Goal: Task Accomplishment & Management: Complete application form

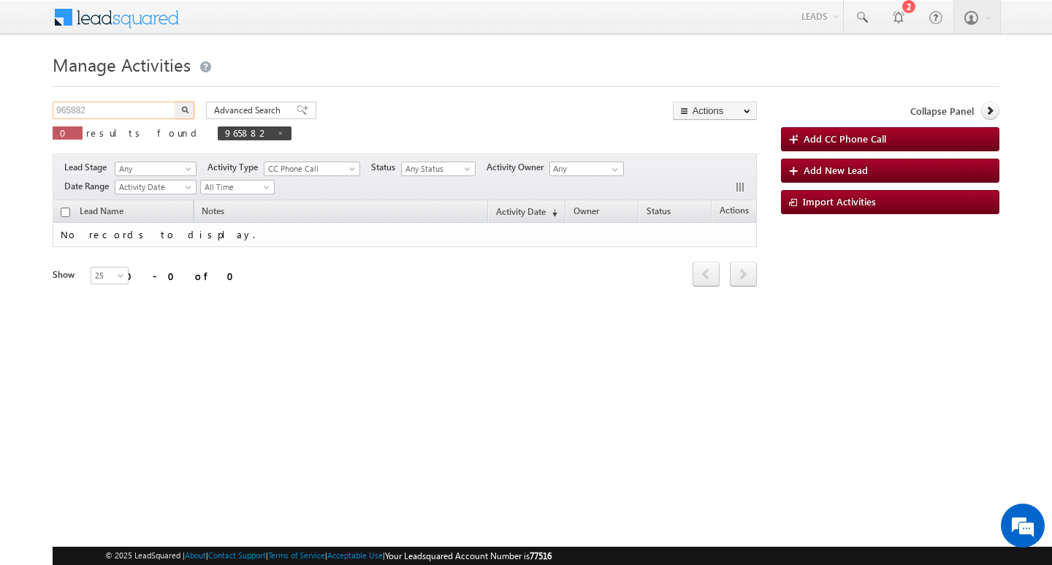
click at [121, 105] on input "965882" at bounding box center [115, 111] width 125 height 18
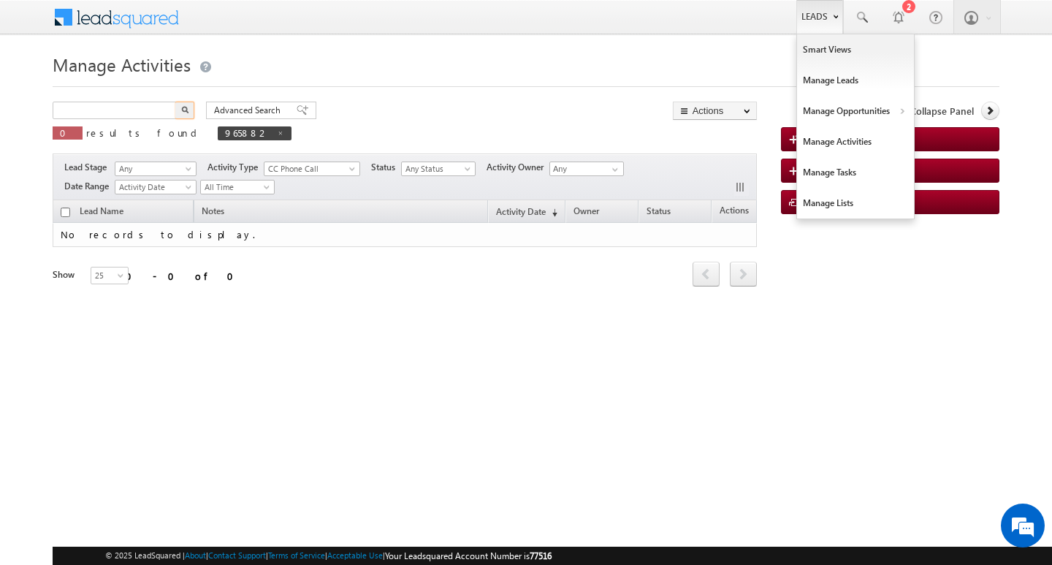
type input "Search Activities"
click at [823, 14] on link "Leads" at bounding box center [820, 17] width 47 height 34
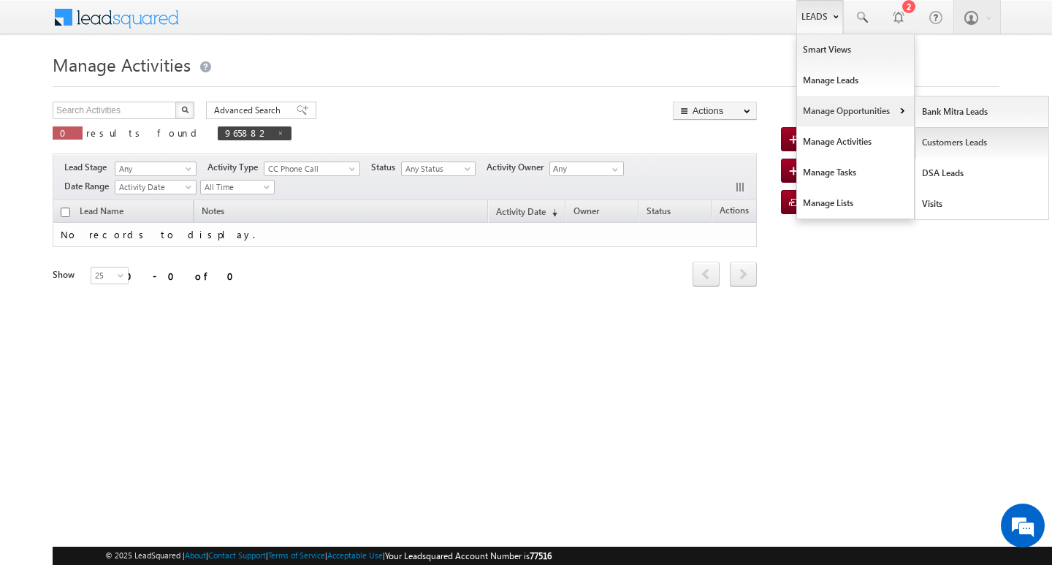
click at [949, 138] on link "Customers Leads" at bounding box center [983, 142] width 134 height 31
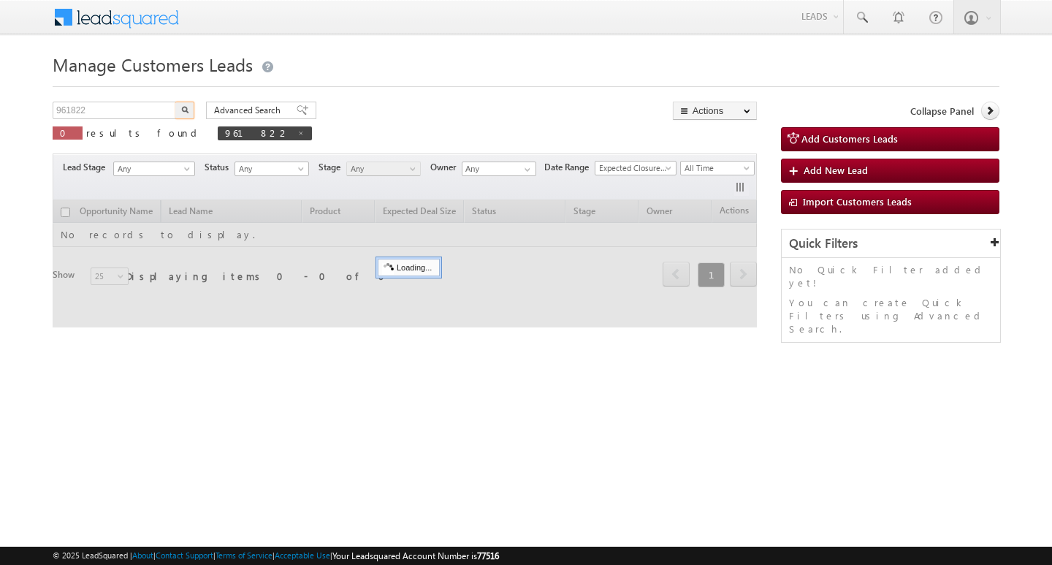
click at [128, 111] on input "961822" at bounding box center [115, 111] width 125 height 18
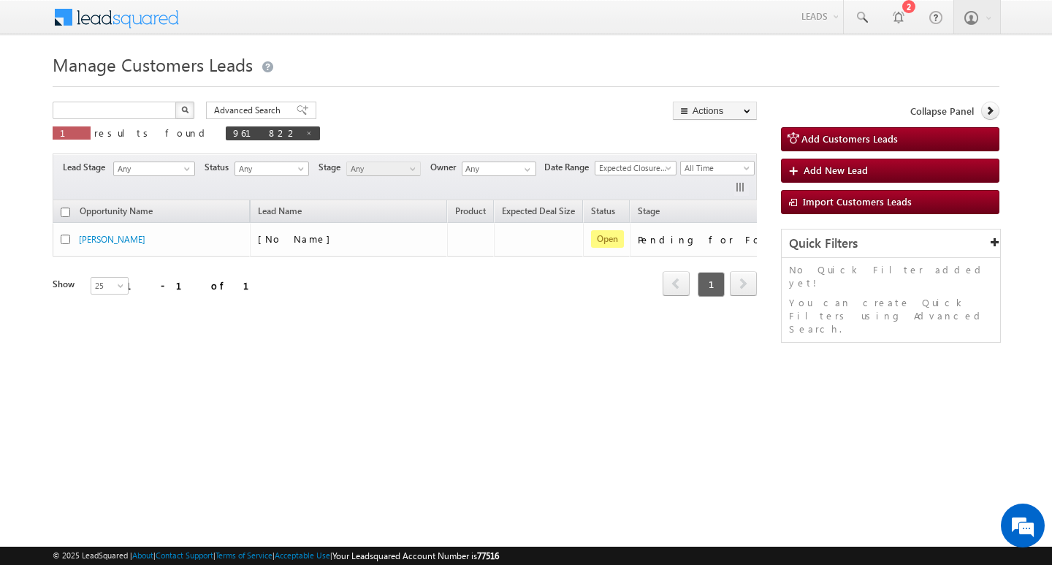
type input "Search Customers Leads"
click at [152, 106] on input "text" at bounding box center [115, 111] width 125 height 18
paste input "966014"
type input "966014"
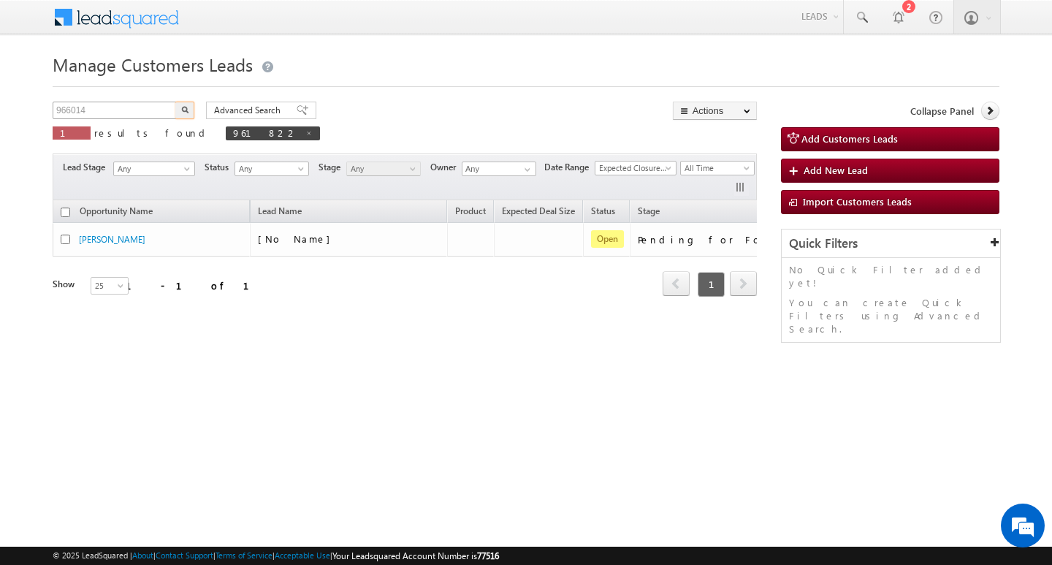
click at [175, 102] on button "button" at bounding box center [184, 111] width 19 height 18
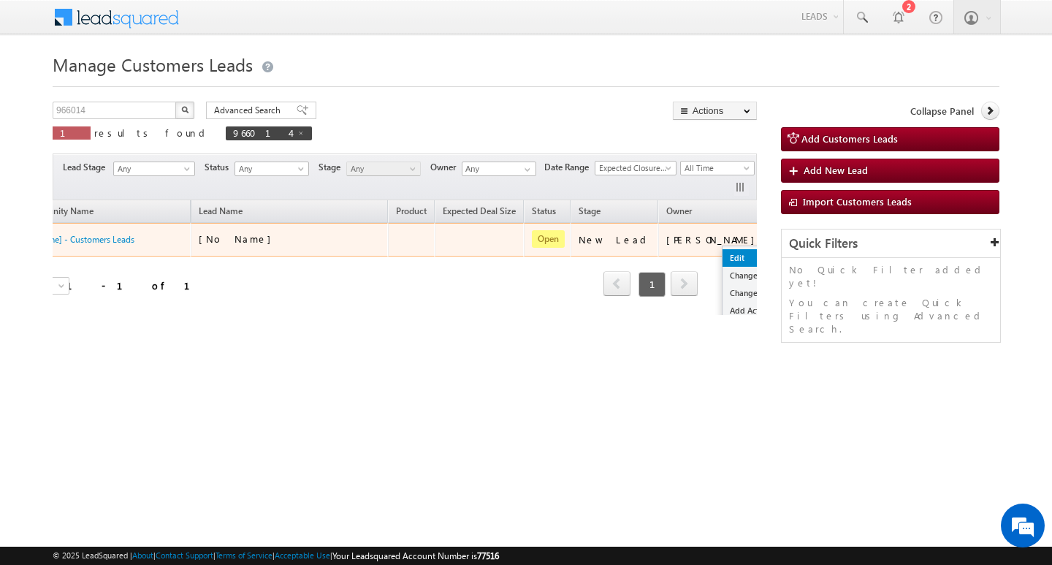
click at [723, 253] on link "Edit" at bounding box center [759, 258] width 73 height 18
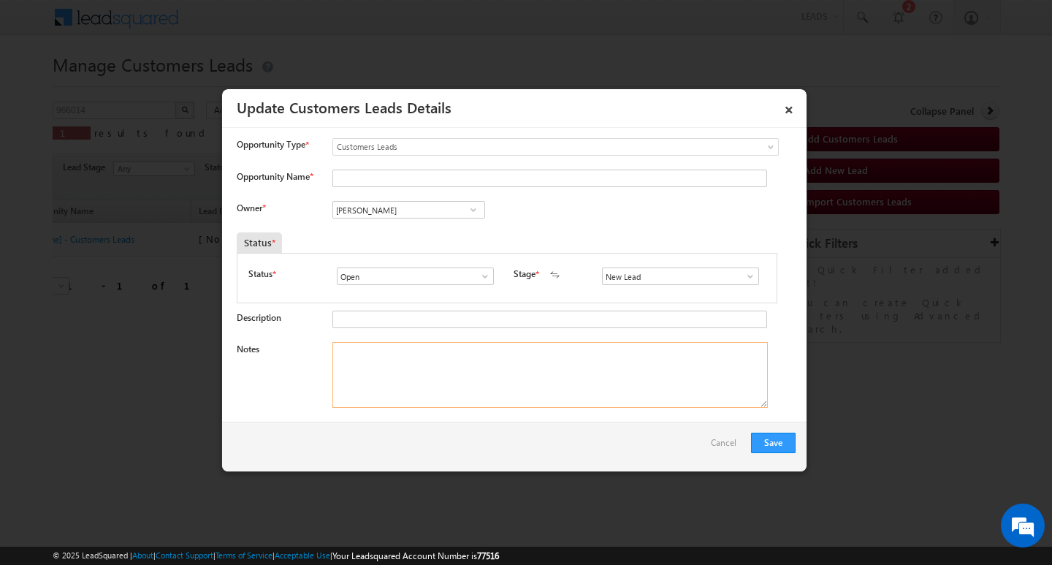
click at [612, 408] on textarea "Notes" at bounding box center [551, 375] width 436 height 66
click at [610, 409] on div "Notes" at bounding box center [516, 378] width 559 height 73
click at [749, 282] on span at bounding box center [750, 276] width 15 height 12
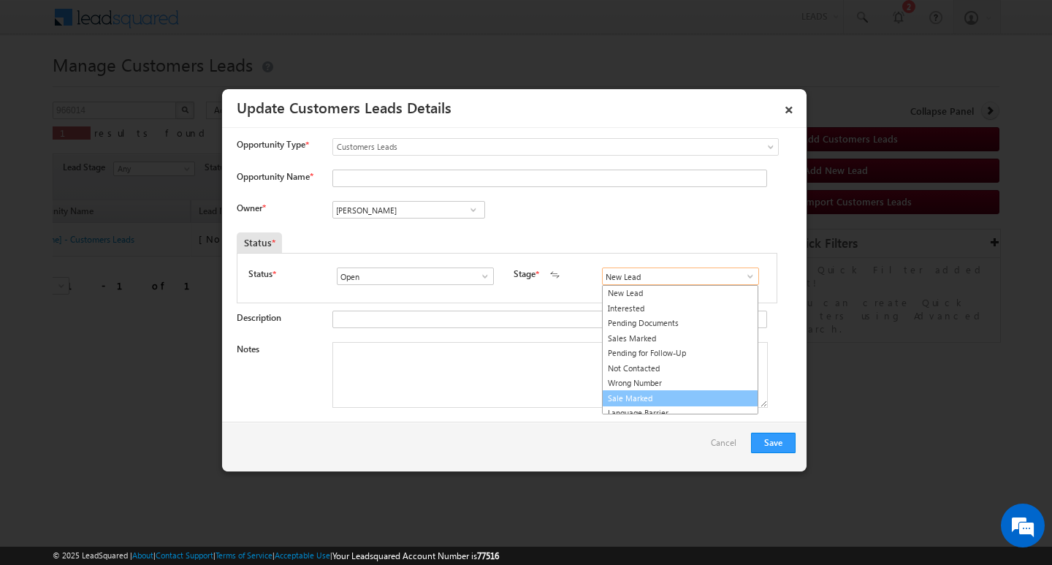
click at [713, 395] on link "Sale Marked" at bounding box center [680, 398] width 156 height 17
type input "Sale Marked"
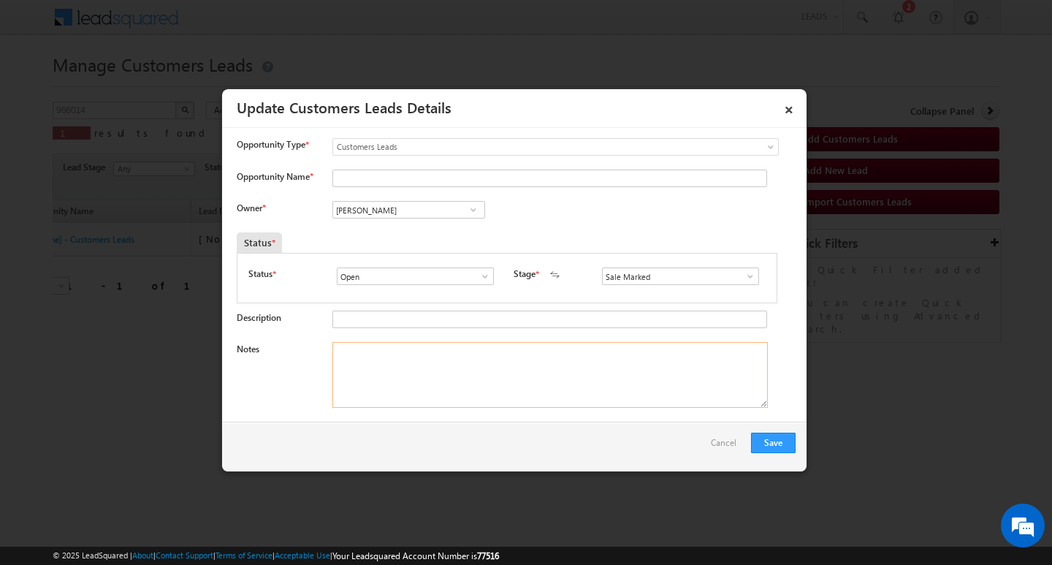
click at [588, 376] on textarea "Notes" at bounding box center [551, 375] width 436 height 66
click at [419, 205] on input "Vikas Halwai" at bounding box center [409, 210] width 153 height 18
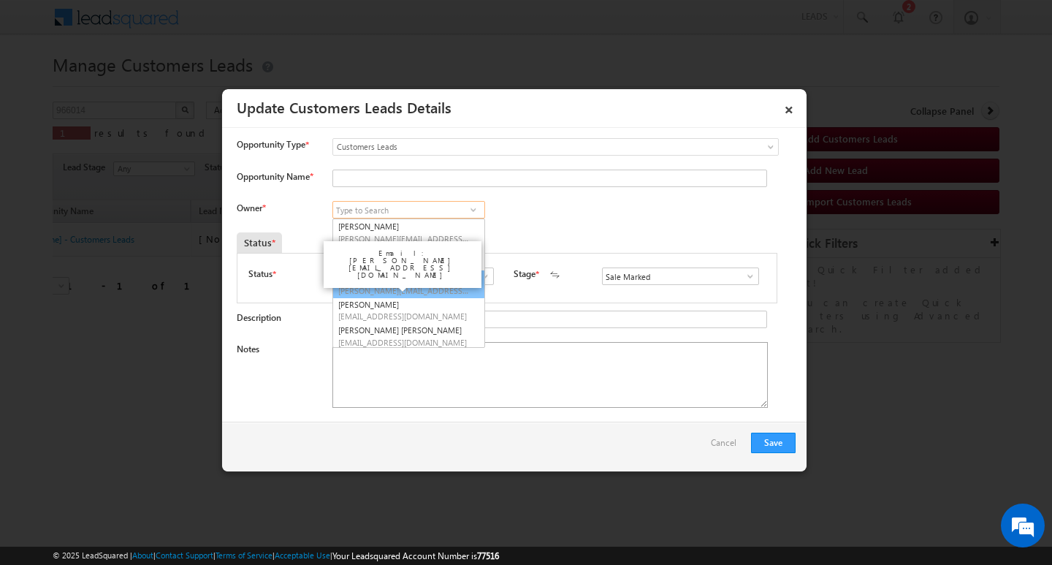
scroll to position [4, 0]
click at [573, 395] on textarea "Notes" at bounding box center [551, 375] width 436 height 66
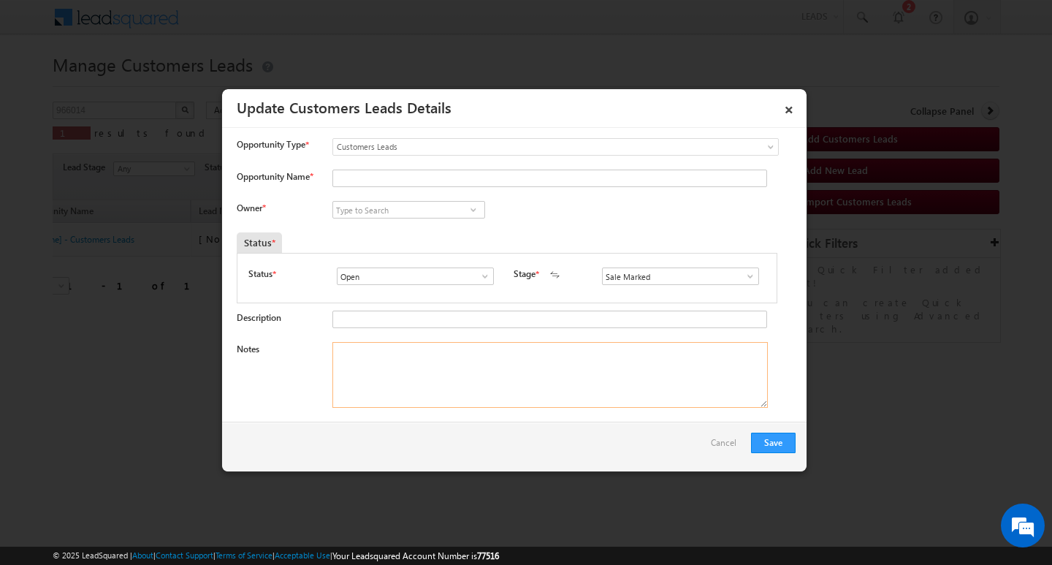
click at [573, 395] on textarea "Notes" at bounding box center [551, 375] width 436 height 66
click at [502, 357] on textarea "Notes" at bounding box center [551, 375] width 436 height 66
paste textarea "966014"
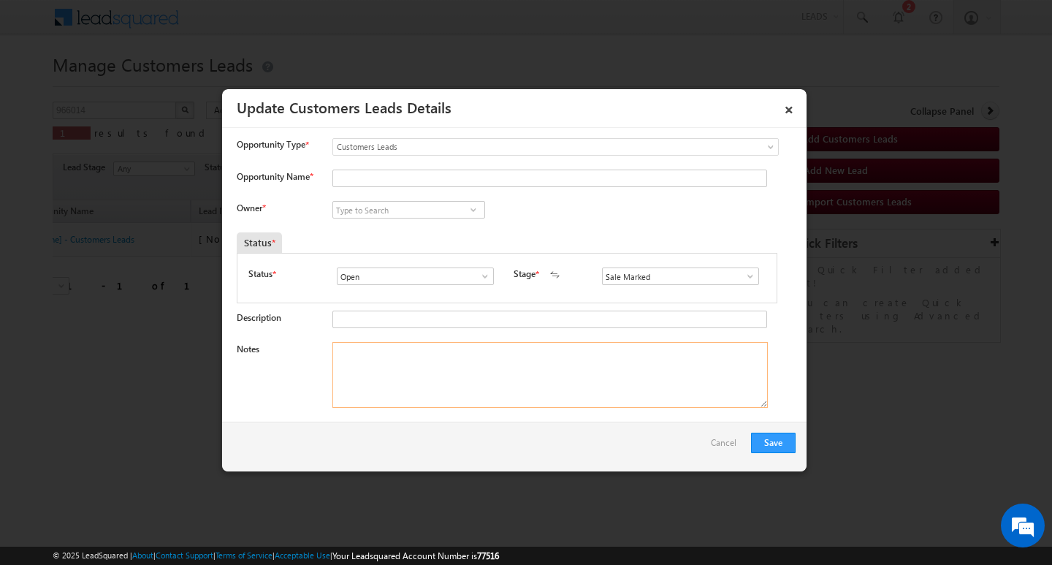
type textarea "966014"
click at [502, 357] on textarea "966014" at bounding box center [551, 375] width 436 height 66
click at [493, 345] on textarea "Notes" at bounding box center [551, 375] width 436 height 66
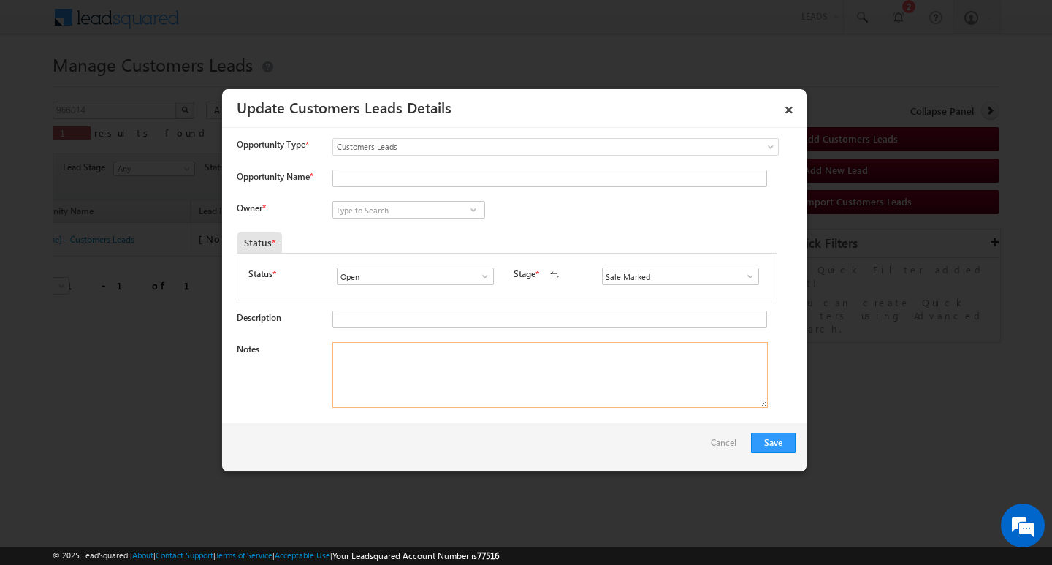
click at [493, 345] on textarea "Notes" at bounding box center [551, 375] width 436 height 66
click at [493, 366] on textarea "Notes" at bounding box center [551, 375] width 436 height 66
paste textarea "3L/ LAKH Customer required top-up loan address GHAZIABAD"
type textarea "3L/ LAKH Customer required top-up loan address GHAZIABAD"
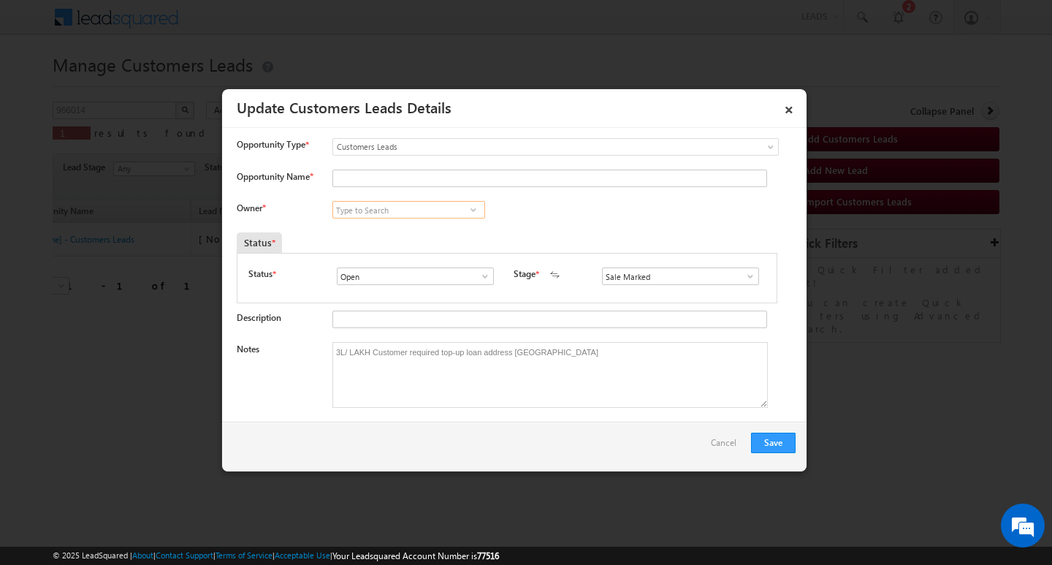
click at [447, 202] on input at bounding box center [409, 210] width 153 height 18
click at [447, 179] on input "Opportunity Name *" at bounding box center [550, 179] width 435 height 18
click at [390, 177] on input "Opportunity Name *" at bounding box center [550, 179] width 435 height 18
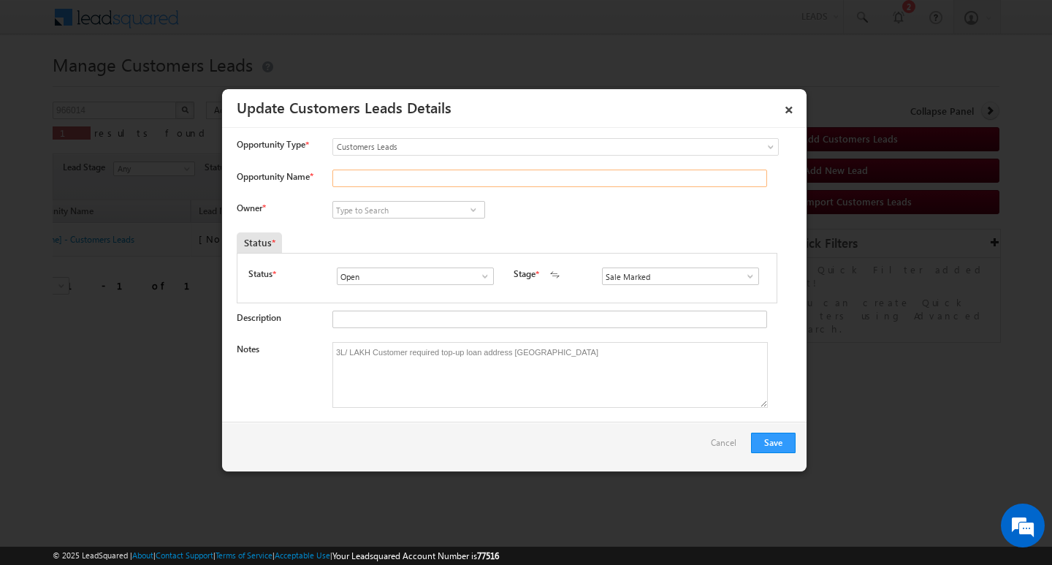
click at [390, 177] on input "Opportunity Name *" at bounding box center [550, 179] width 435 height 18
paste input "sunila kumar"
type input "sunila kumar"
click at [414, 215] on input at bounding box center [409, 210] width 153 height 18
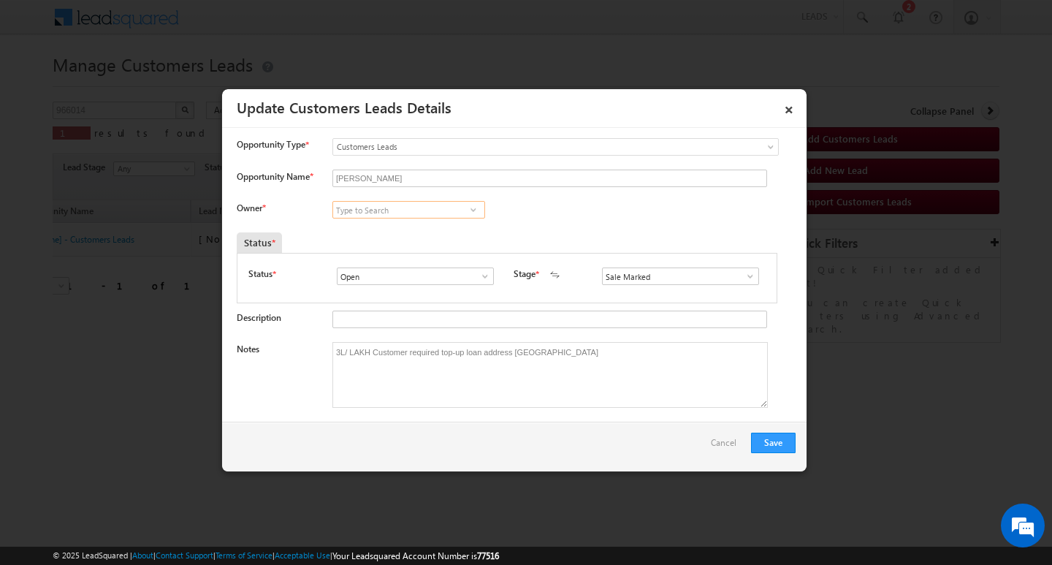
click at [414, 215] on input at bounding box center [409, 210] width 153 height 18
click at [367, 203] on input at bounding box center [409, 210] width 153 height 18
click at [365, 205] on input at bounding box center [409, 210] width 153 height 18
paste input "Satya Prakash Tiwari"
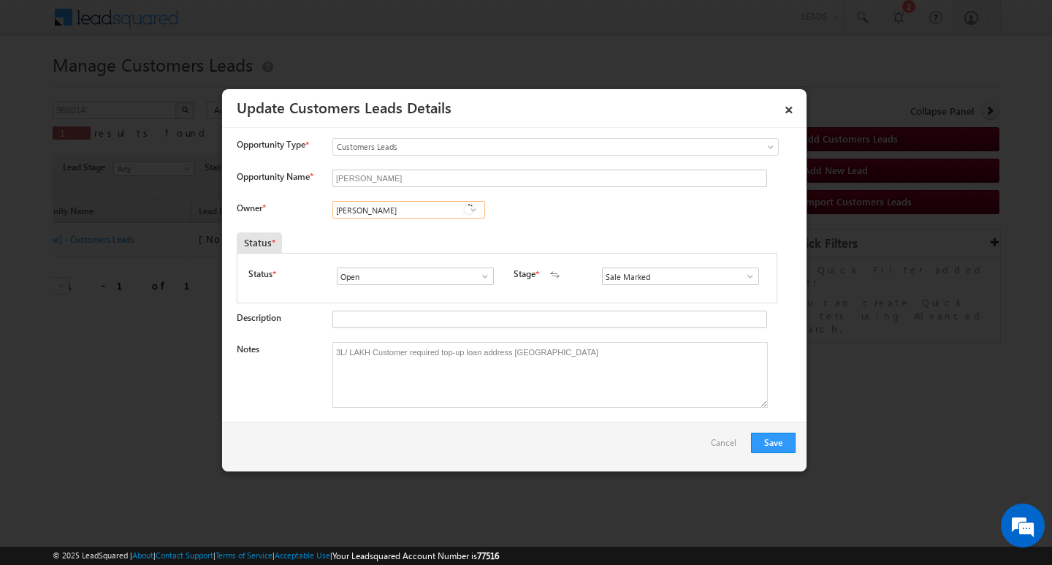
scroll to position [0, 0]
click at [395, 232] on link "Satya Prakash Tiwari satya.tiwari@sgrlimited.in" at bounding box center [409, 233] width 153 height 28
type input "Satya Prakash Tiwari"
click at [765, 441] on button "Save" at bounding box center [773, 443] width 45 height 20
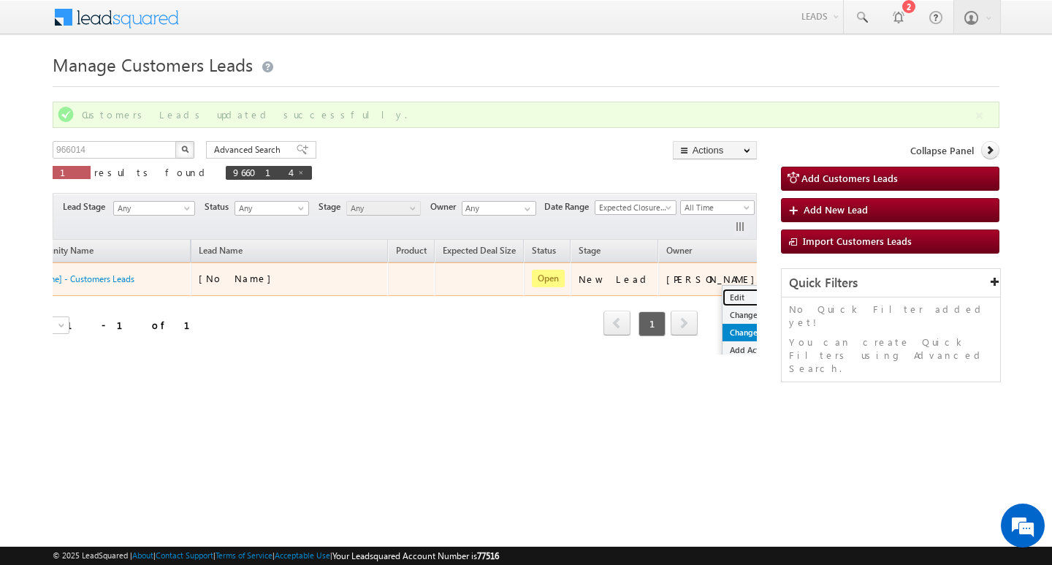
click at [722, 290] on ul "Edit Change Owner Change Stage Add Activity Add Task Delete" at bounding box center [759, 341] width 75 height 113
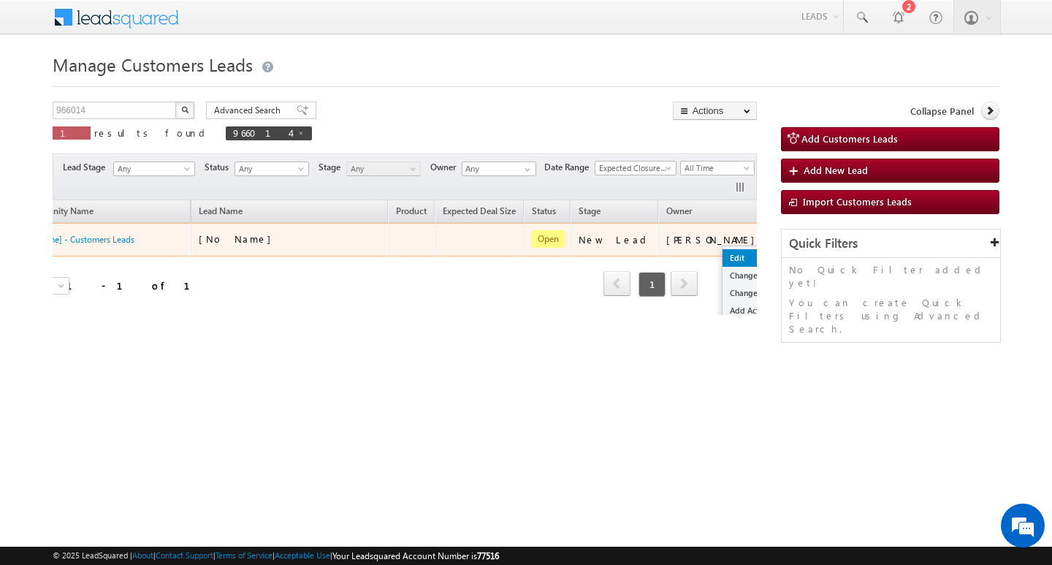
click at [723, 252] on link "Edit" at bounding box center [759, 258] width 73 height 18
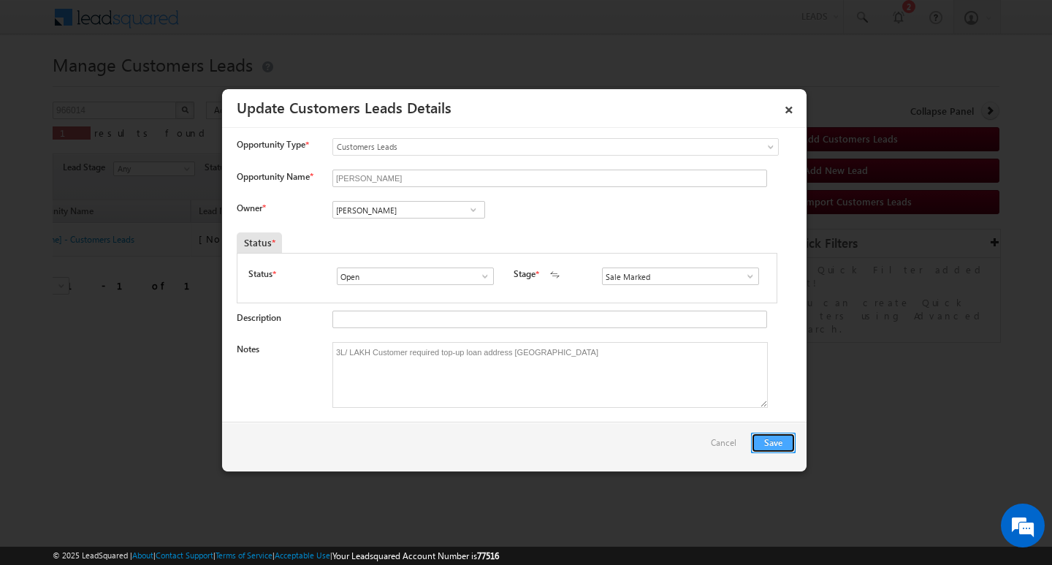
click at [767, 433] on button "Save" at bounding box center [773, 443] width 45 height 20
